Goal: Find specific page/section: Find specific page/section

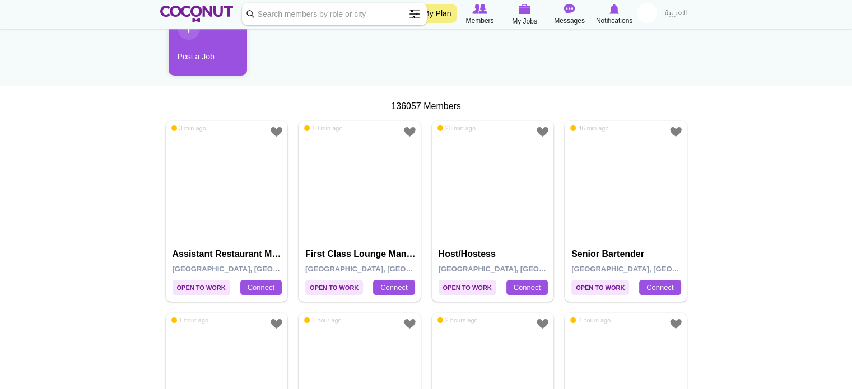
scroll to position [168, 0]
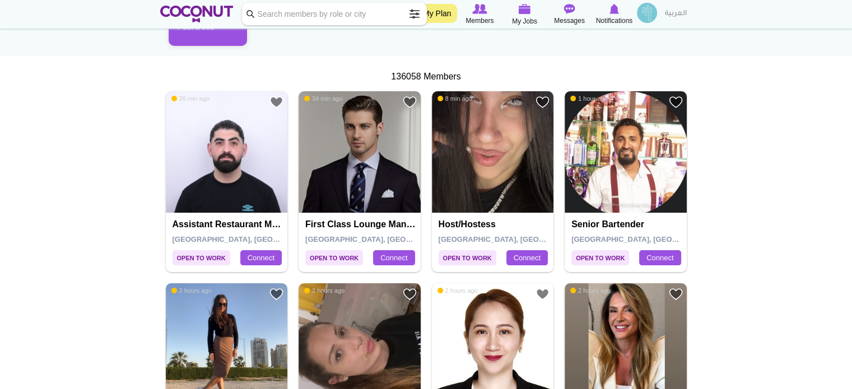
scroll to position [280, 0]
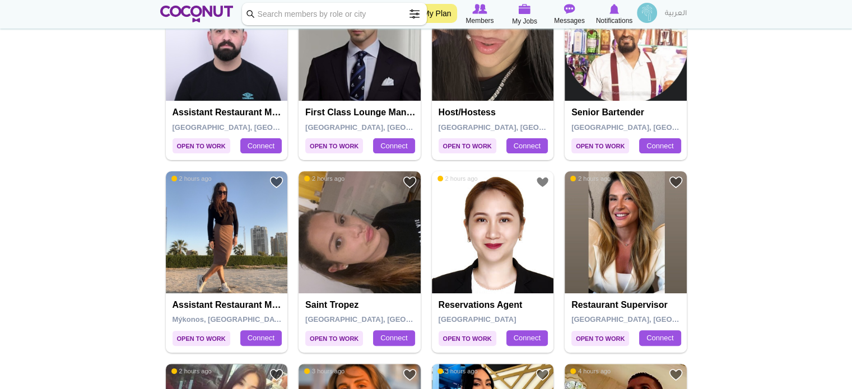
click at [298, 16] on input "Keyword" at bounding box center [334, 14] width 185 height 22
type input "robert stevens"
click button "Search" at bounding box center [0, 0] width 0 height 0
